Goal: Task Accomplishment & Management: Complete application form

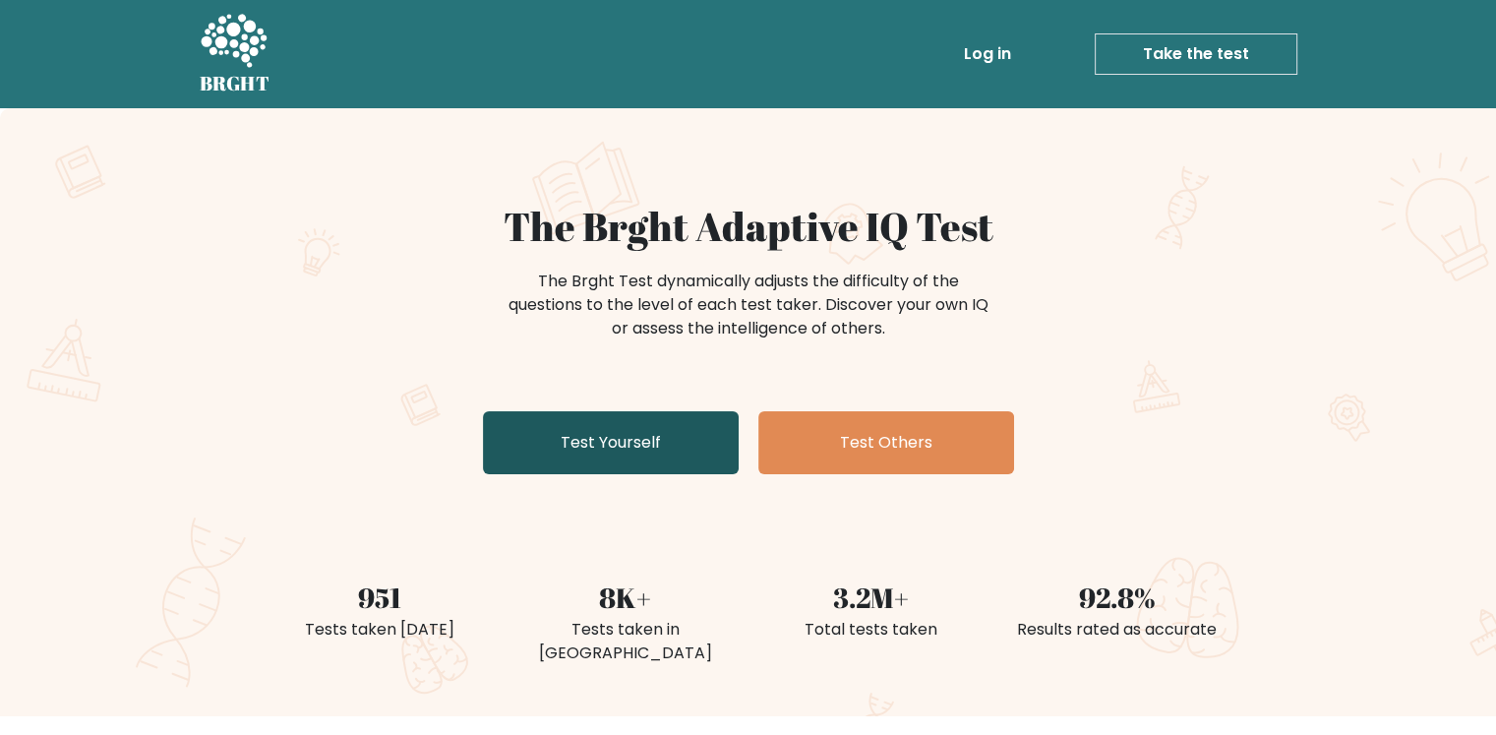
click at [628, 438] on link "Test Yourself" at bounding box center [611, 442] width 256 height 63
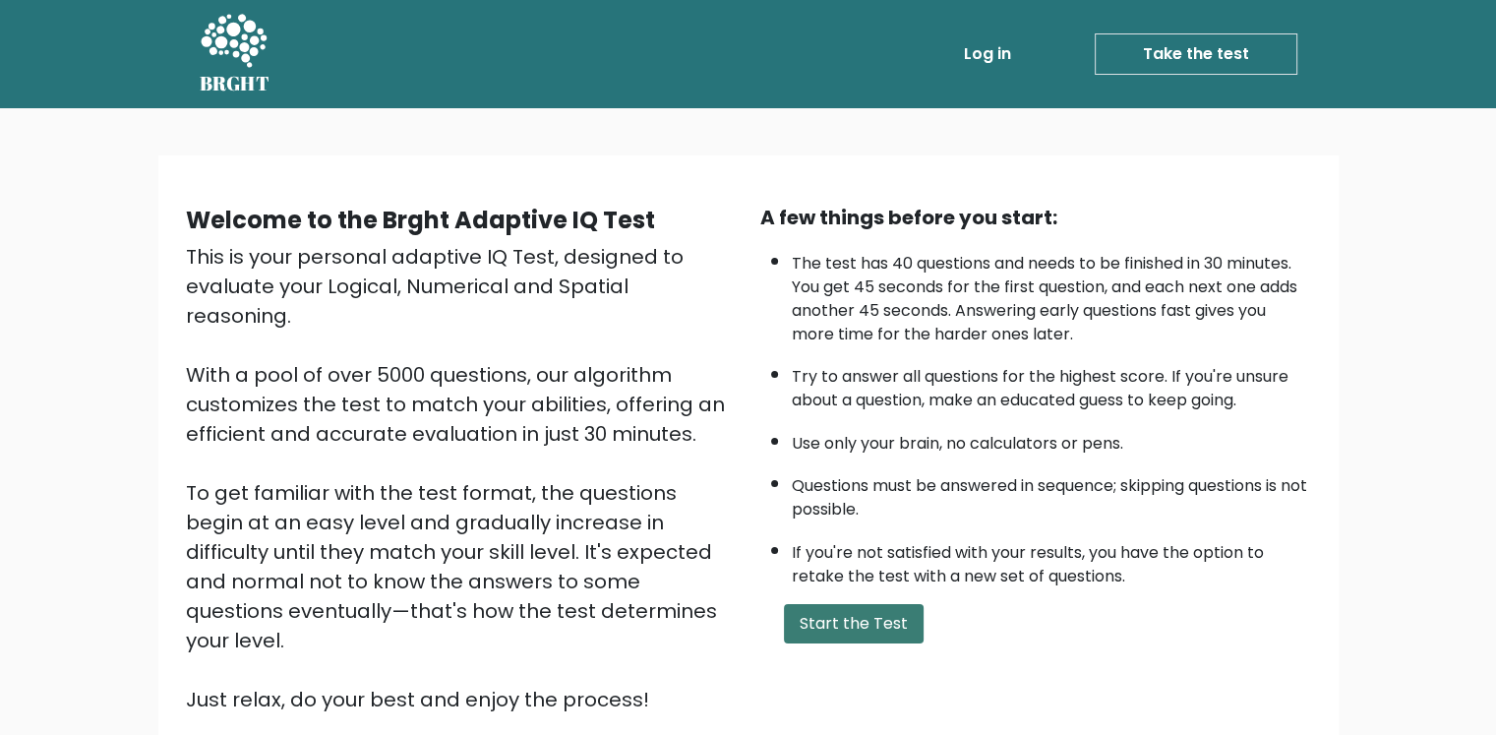
click at [825, 606] on button "Start the Test" at bounding box center [854, 623] width 140 height 39
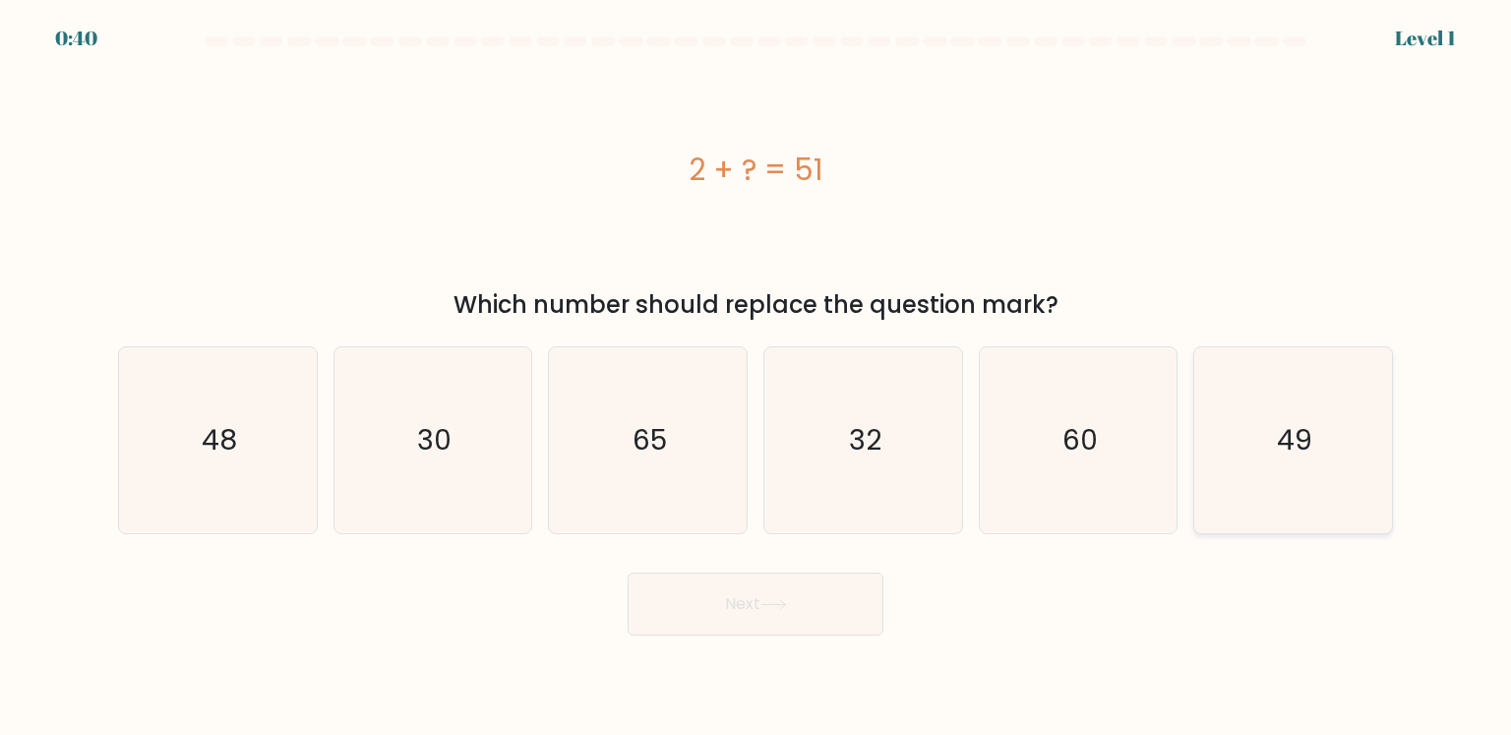
click at [1314, 458] on icon "49" at bounding box center [1292, 439] width 185 height 185
click at [756, 378] on input "f. 49" at bounding box center [755, 373] width 1 height 10
radio input "true"
click at [758, 608] on button "Next" at bounding box center [756, 604] width 256 height 63
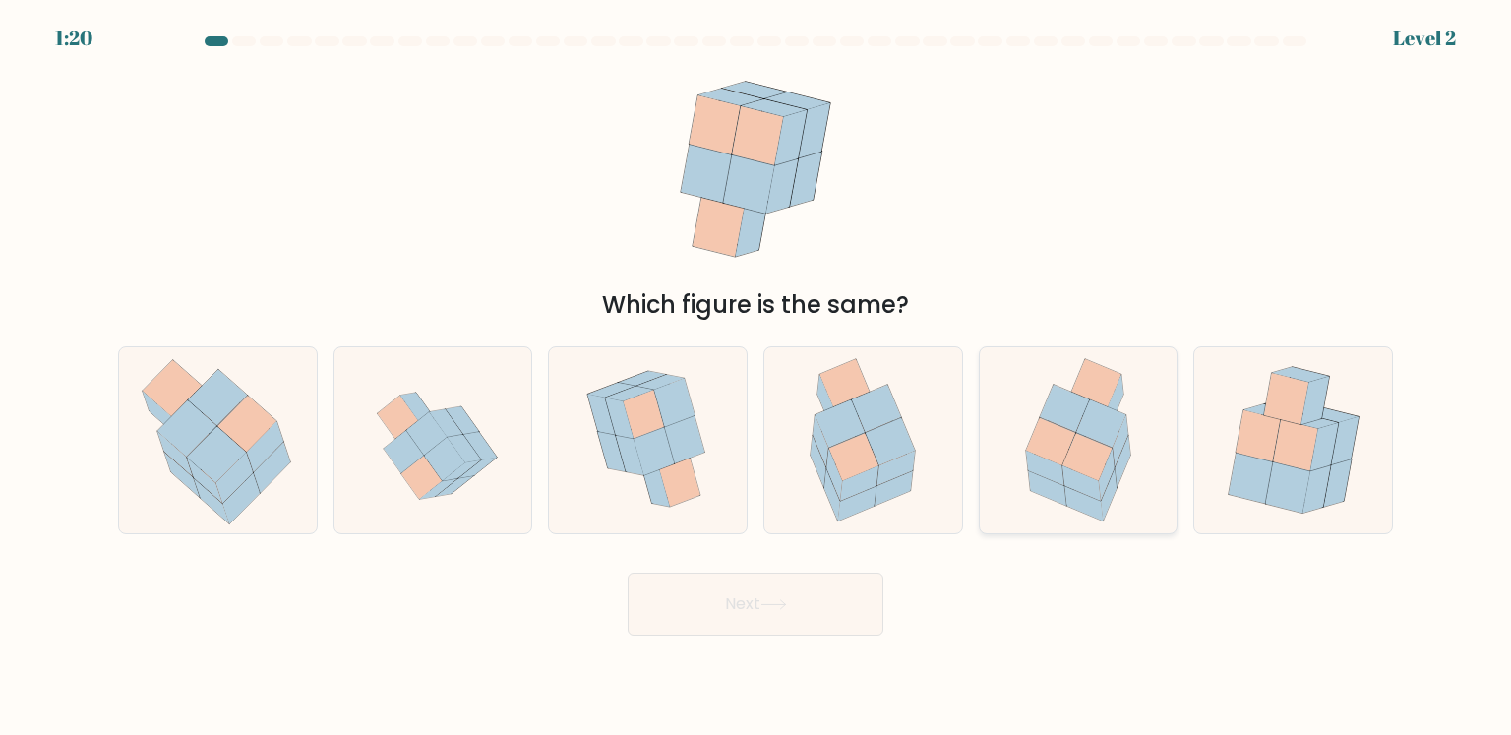
click at [1080, 471] on icon at bounding box center [1086, 456] width 49 height 47
click at [756, 378] on input "e." at bounding box center [755, 373] width 1 height 10
radio input "true"
click at [828, 622] on button "Next" at bounding box center [756, 604] width 256 height 63
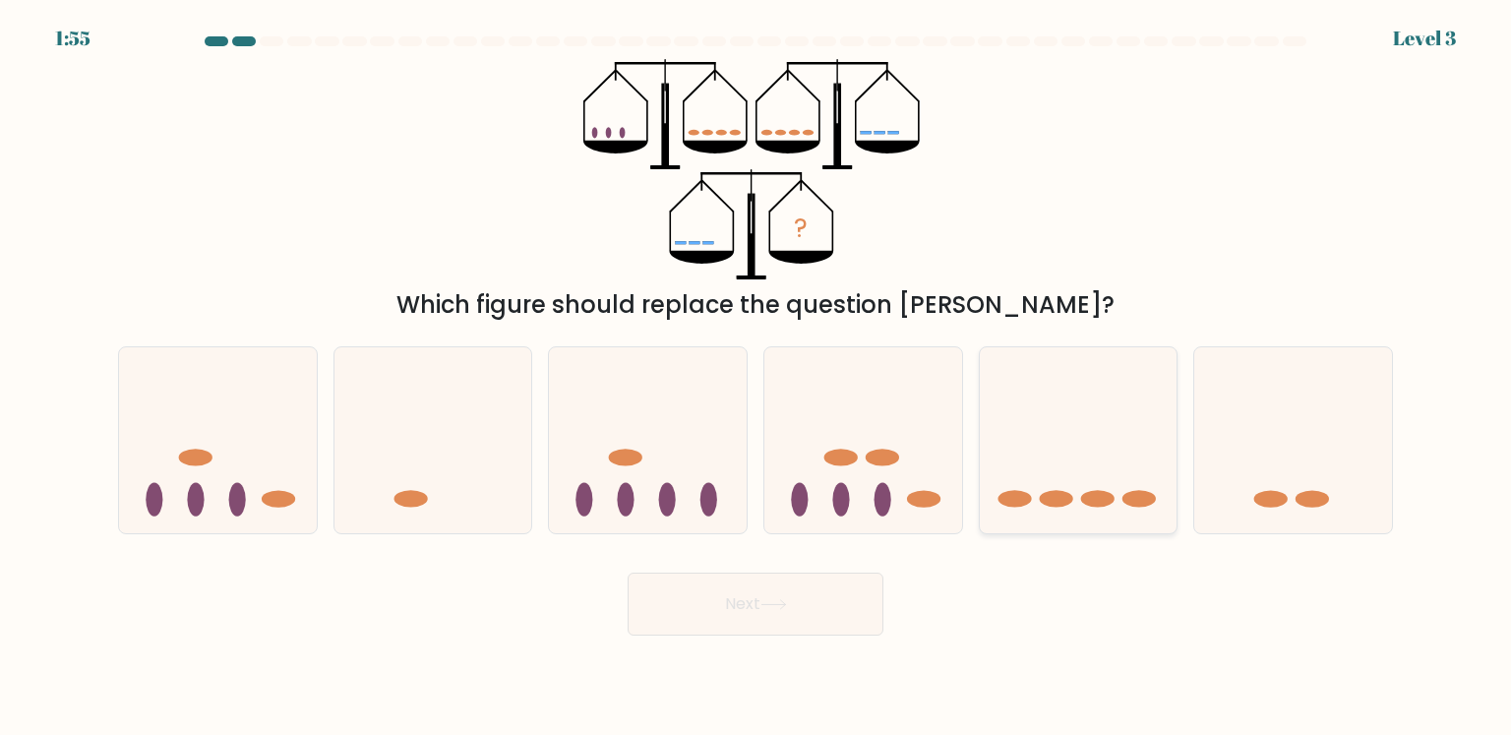
click at [1085, 489] on icon at bounding box center [1079, 439] width 198 height 163
click at [756, 378] on input "e." at bounding box center [755, 373] width 1 height 10
radio input "true"
click at [787, 609] on icon at bounding box center [773, 604] width 27 height 11
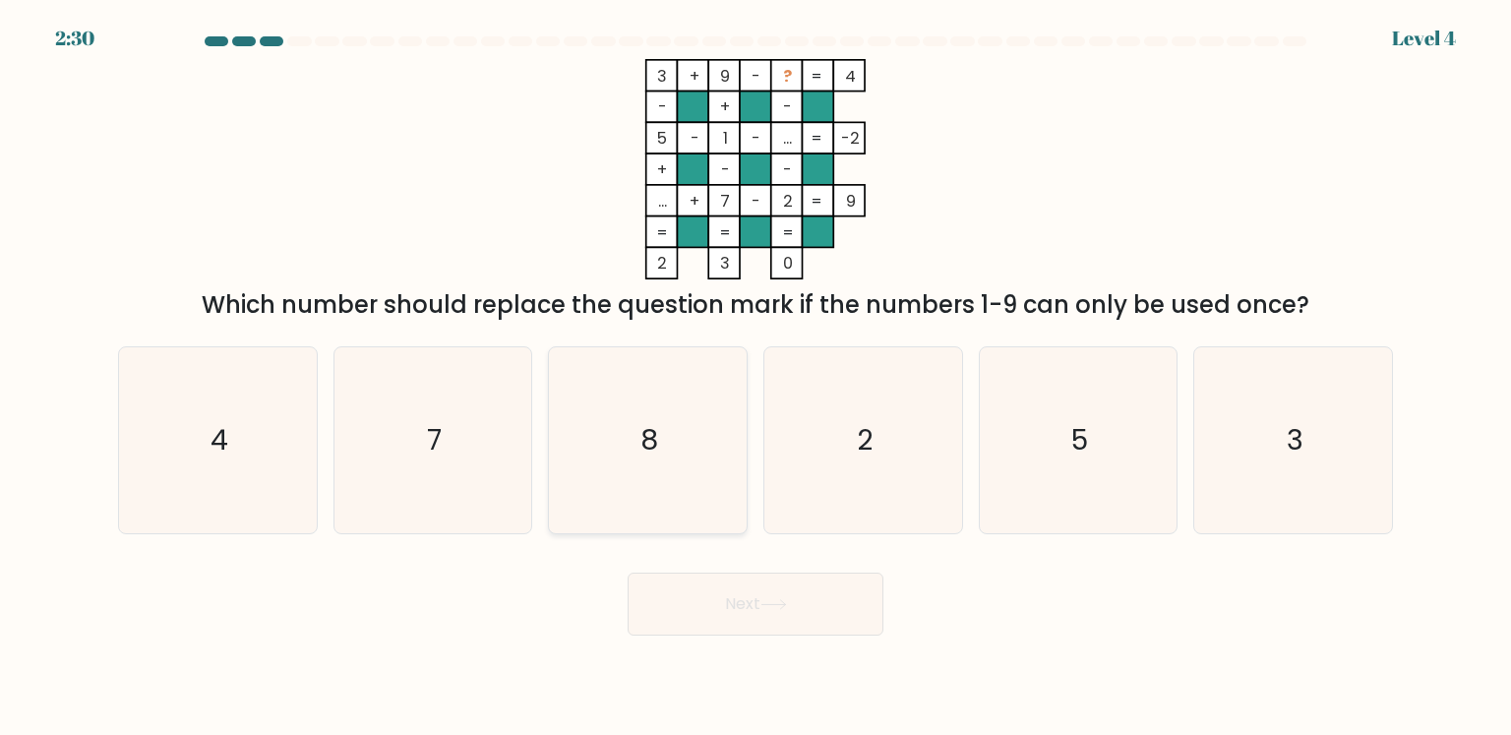
click at [687, 459] on icon "8" at bounding box center [647, 439] width 185 height 185
click at [755, 378] on input "c. 8" at bounding box center [755, 373] width 1 height 10
radio input "true"
click at [737, 587] on button "Next" at bounding box center [756, 604] width 256 height 63
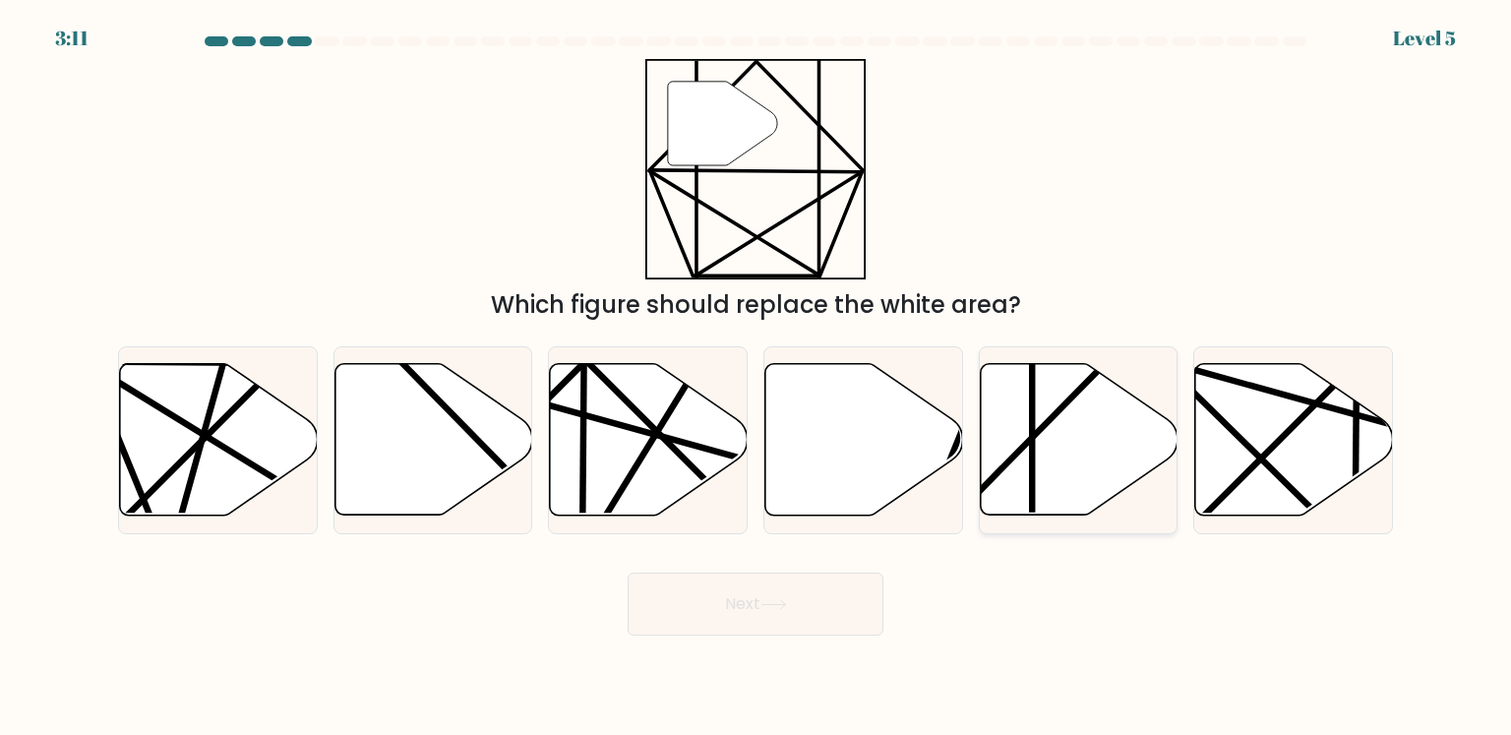
click at [1063, 466] on icon at bounding box center [1079, 439] width 198 height 151
click at [756, 378] on input "e." at bounding box center [755, 373] width 1 height 10
radio input "true"
click at [779, 597] on button "Next" at bounding box center [756, 604] width 256 height 63
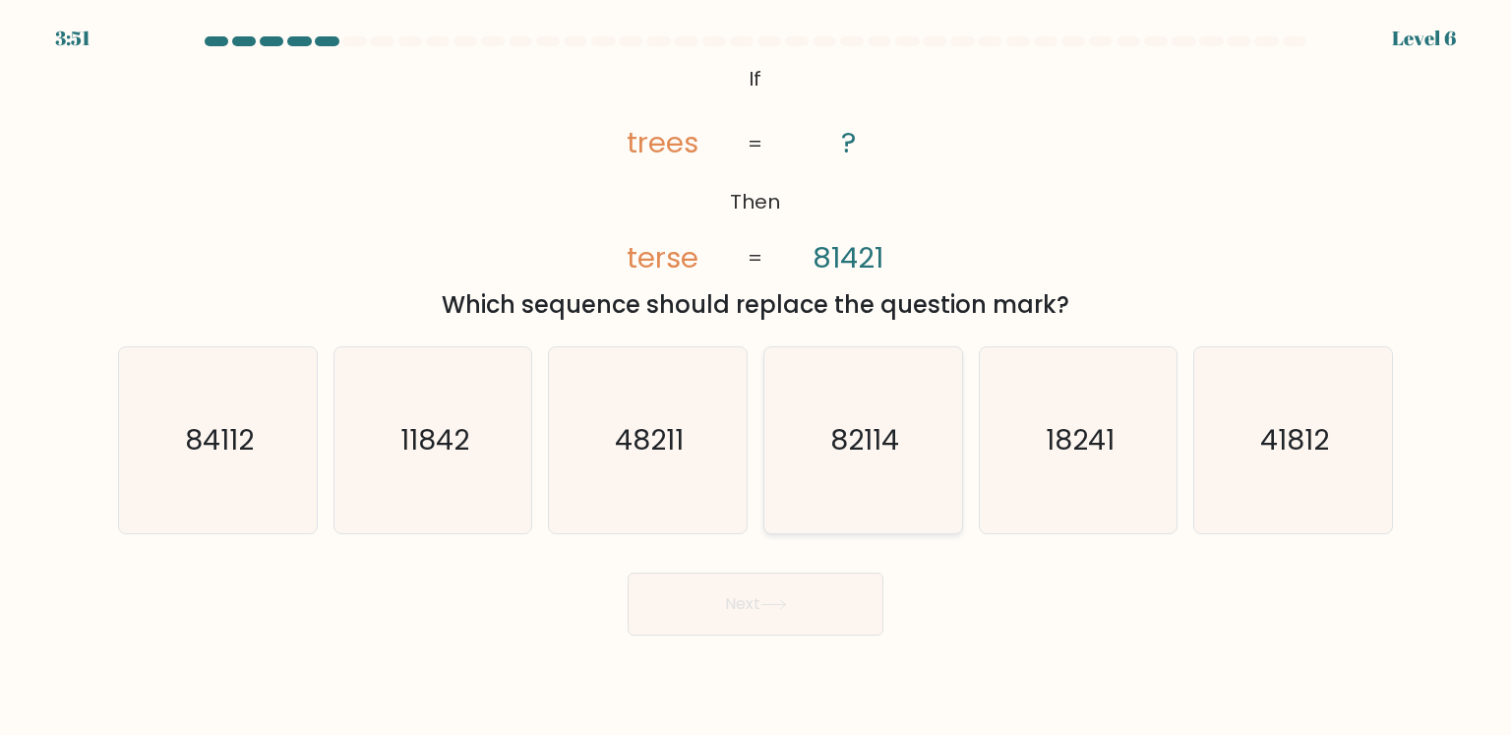
click at [909, 478] on icon "82114" at bounding box center [862, 439] width 185 height 185
click at [756, 378] on input "d. 82114" at bounding box center [755, 373] width 1 height 10
radio input "true"
click at [785, 611] on button "Next" at bounding box center [756, 604] width 256 height 63
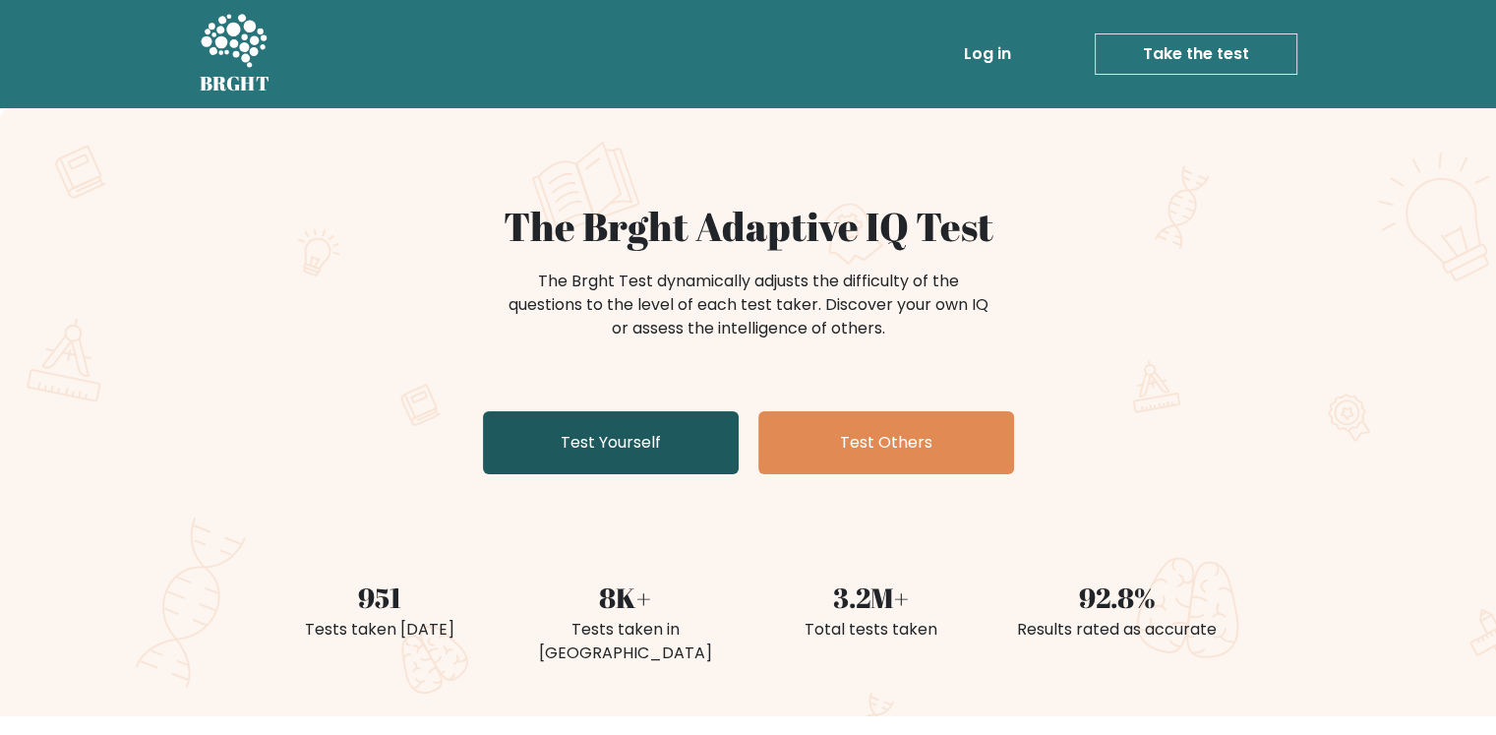
click at [661, 450] on link "Test Yourself" at bounding box center [611, 442] width 256 height 63
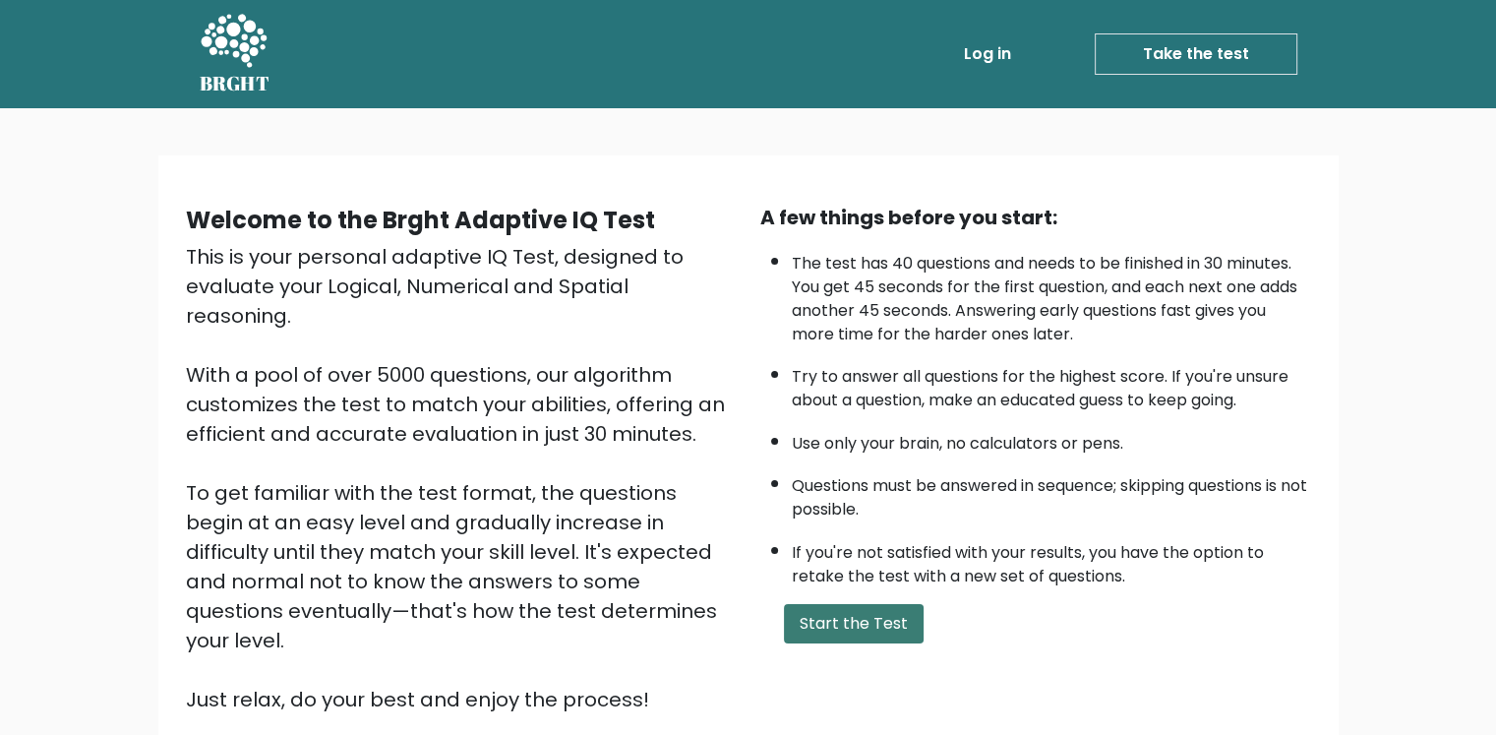
click at [840, 630] on button "Start the Test" at bounding box center [854, 623] width 140 height 39
